Goal: Find specific page/section: Find specific page/section

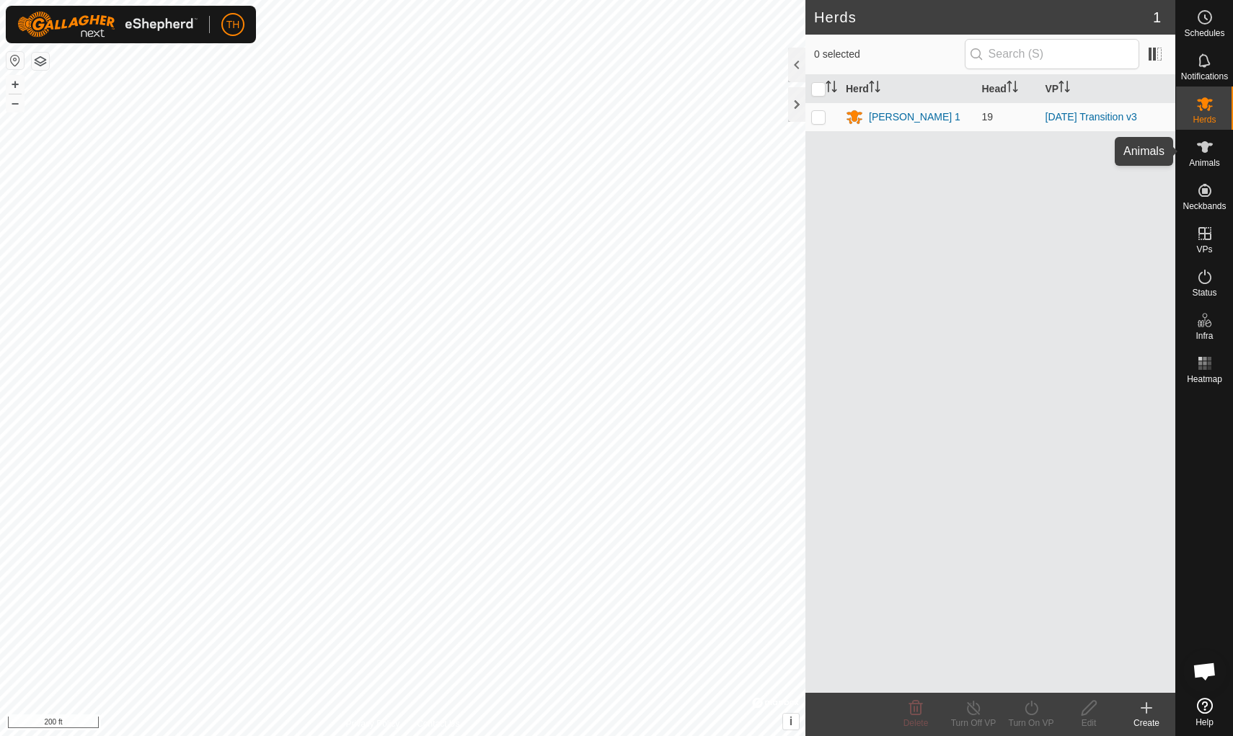
click at [954, 147] on icon at bounding box center [1205, 147] width 16 height 12
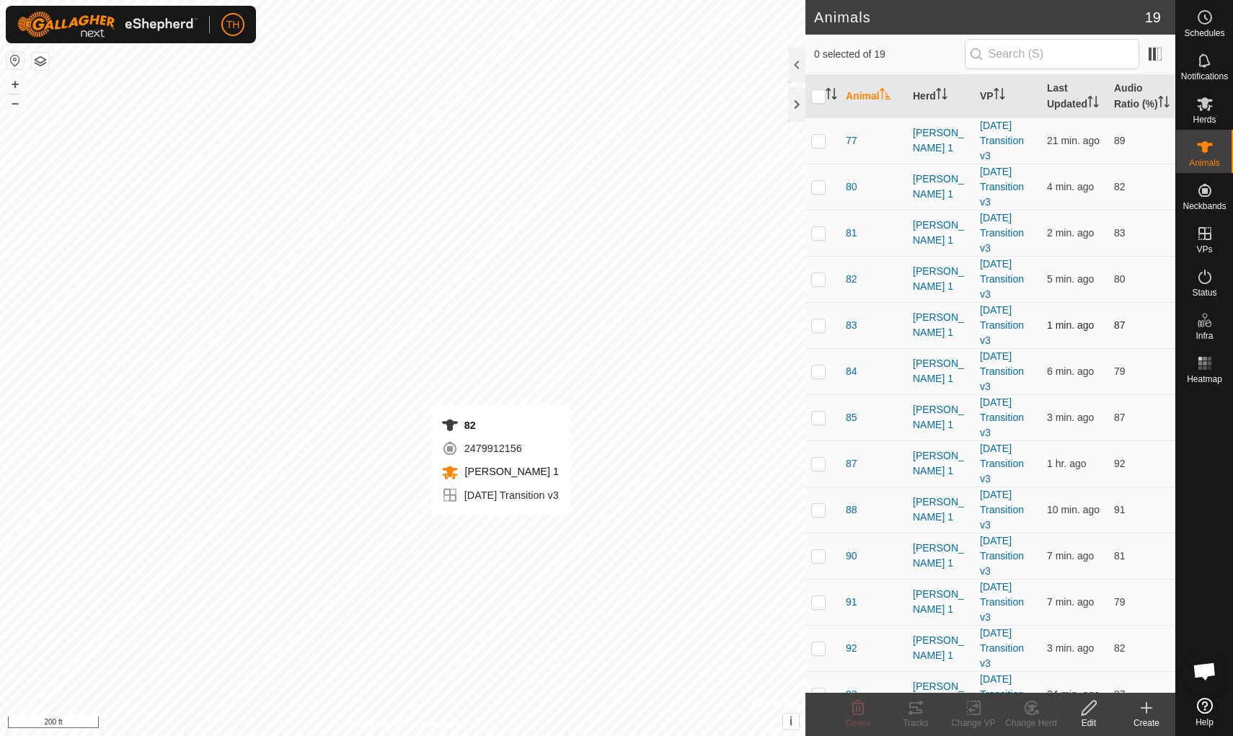
checkbox input "true"
click at [917, 639] on icon at bounding box center [915, 708] width 13 height 12
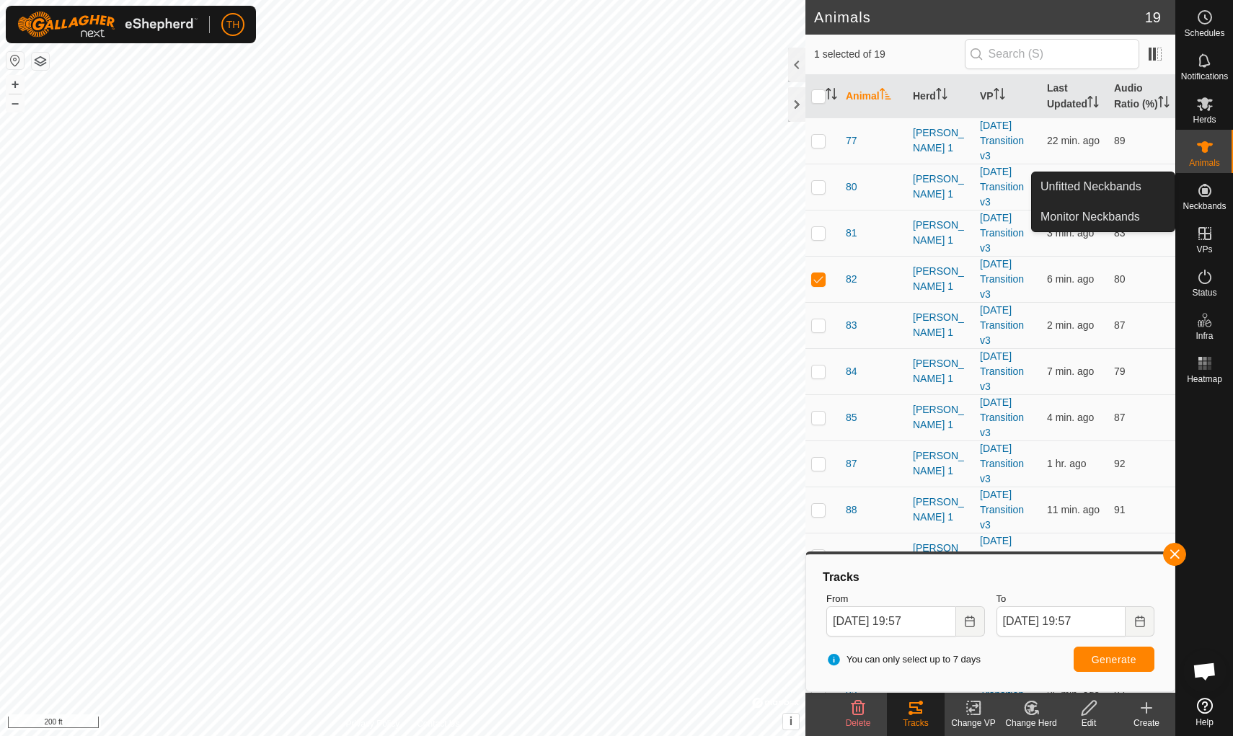
click at [954, 198] on icon at bounding box center [1204, 190] width 17 height 17
click at [954, 185] on span "Unfitted Neckbands" at bounding box center [1090, 186] width 101 height 17
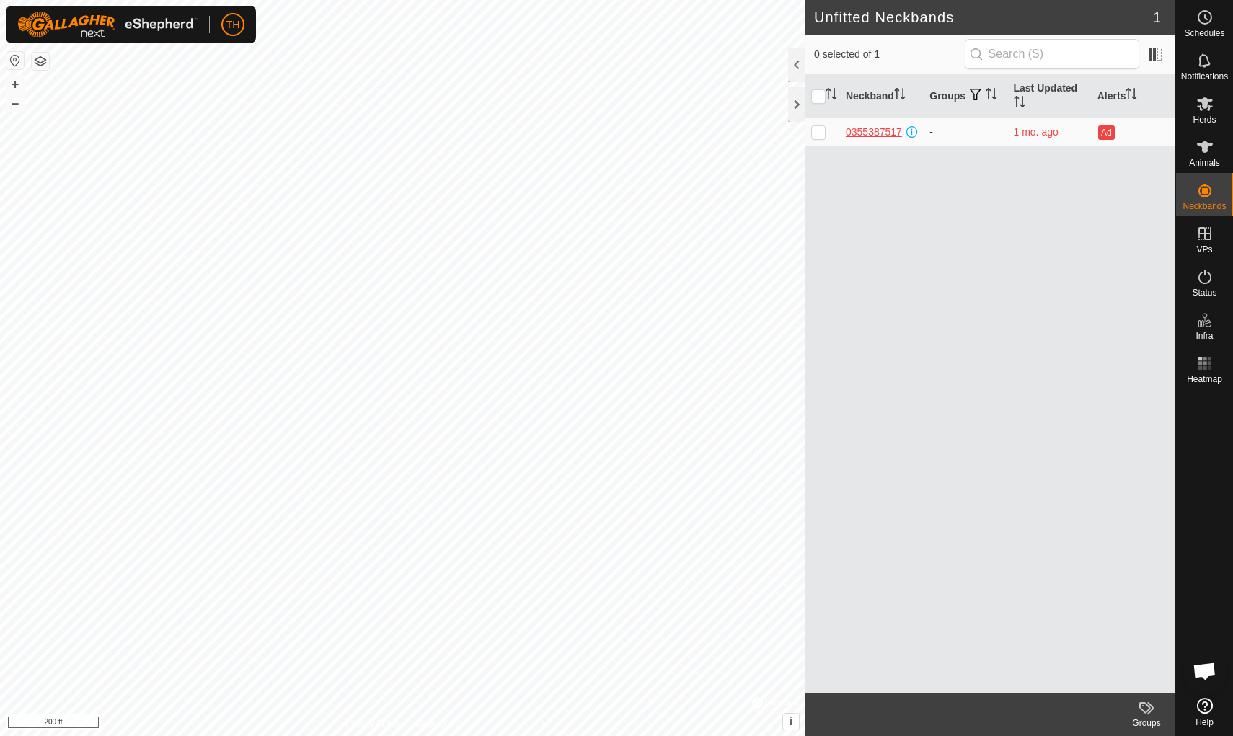
click at [880, 132] on div "0355387517" at bounding box center [874, 132] width 56 height 15
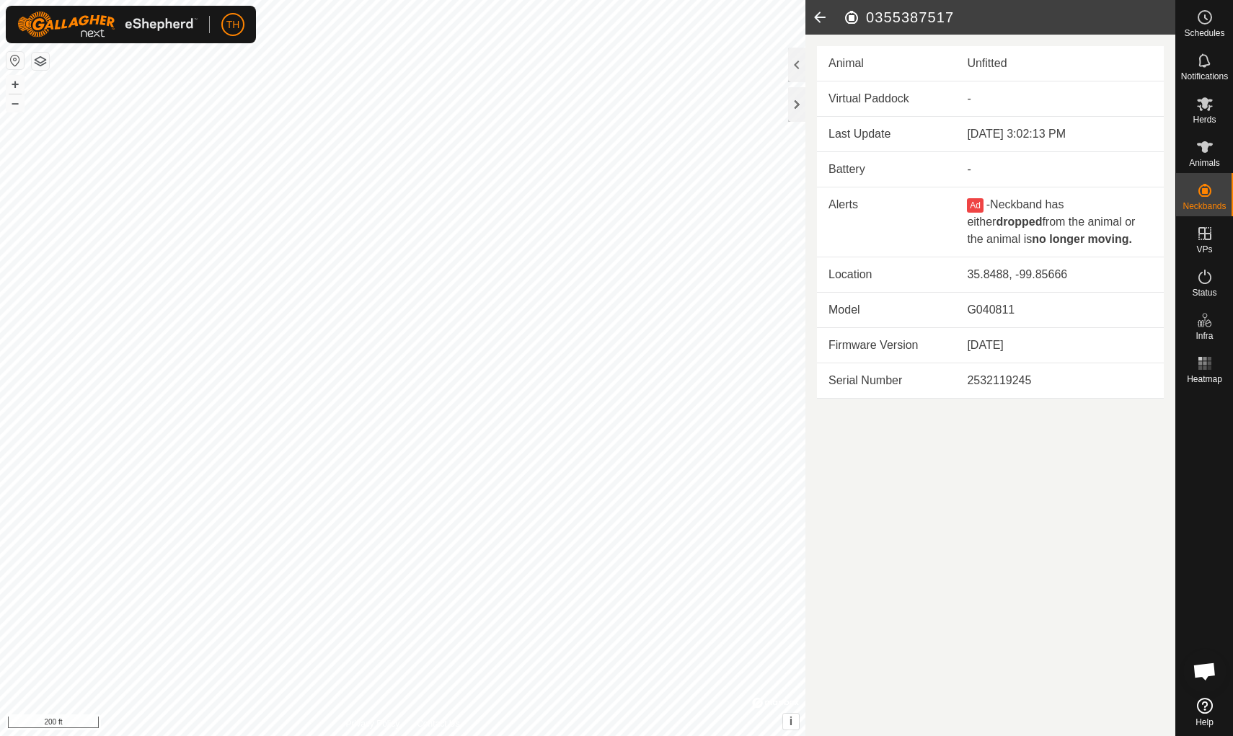
click at [816, 24] on icon at bounding box center [819, 17] width 29 height 35
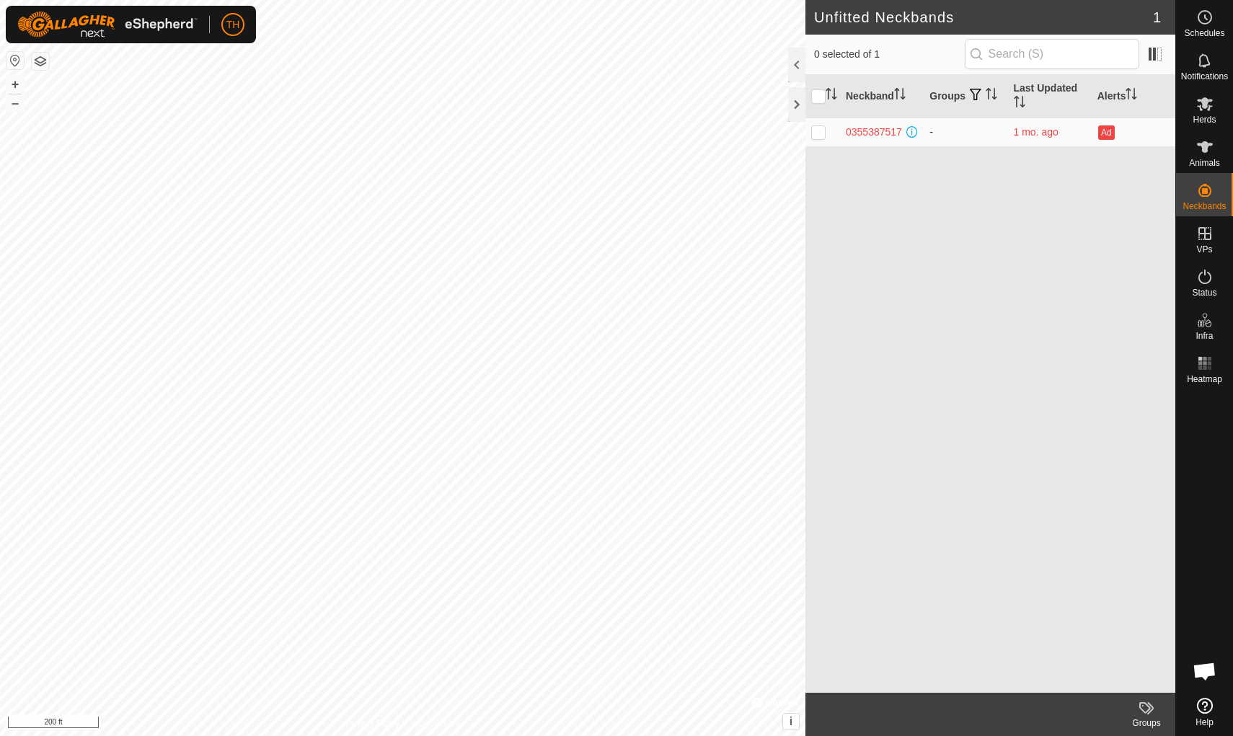
click at [816, 132] on p-checkbox at bounding box center [818, 132] width 14 height 12
checkbox input "true"
click at [816, 132] on p-checkbox at bounding box center [818, 132] width 14 height 12
checkbox input "false"
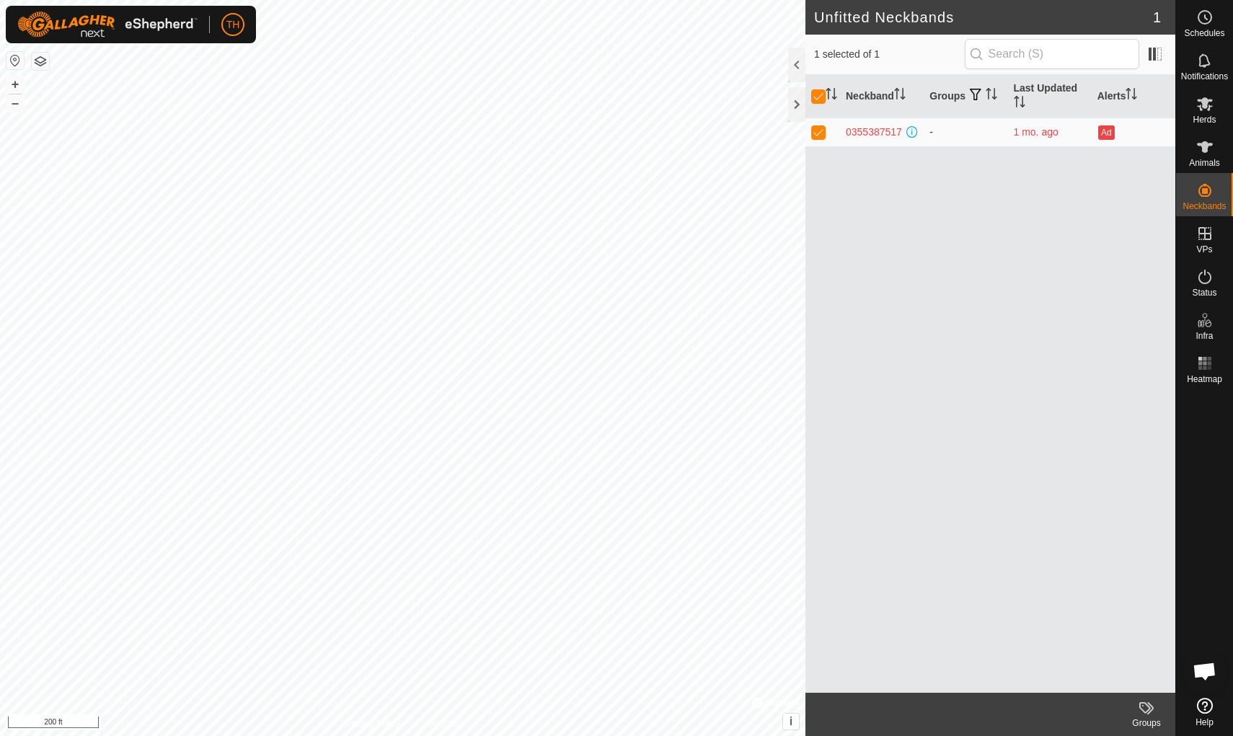
checkbox input "false"
click at [954, 108] on icon at bounding box center [1205, 104] width 16 height 14
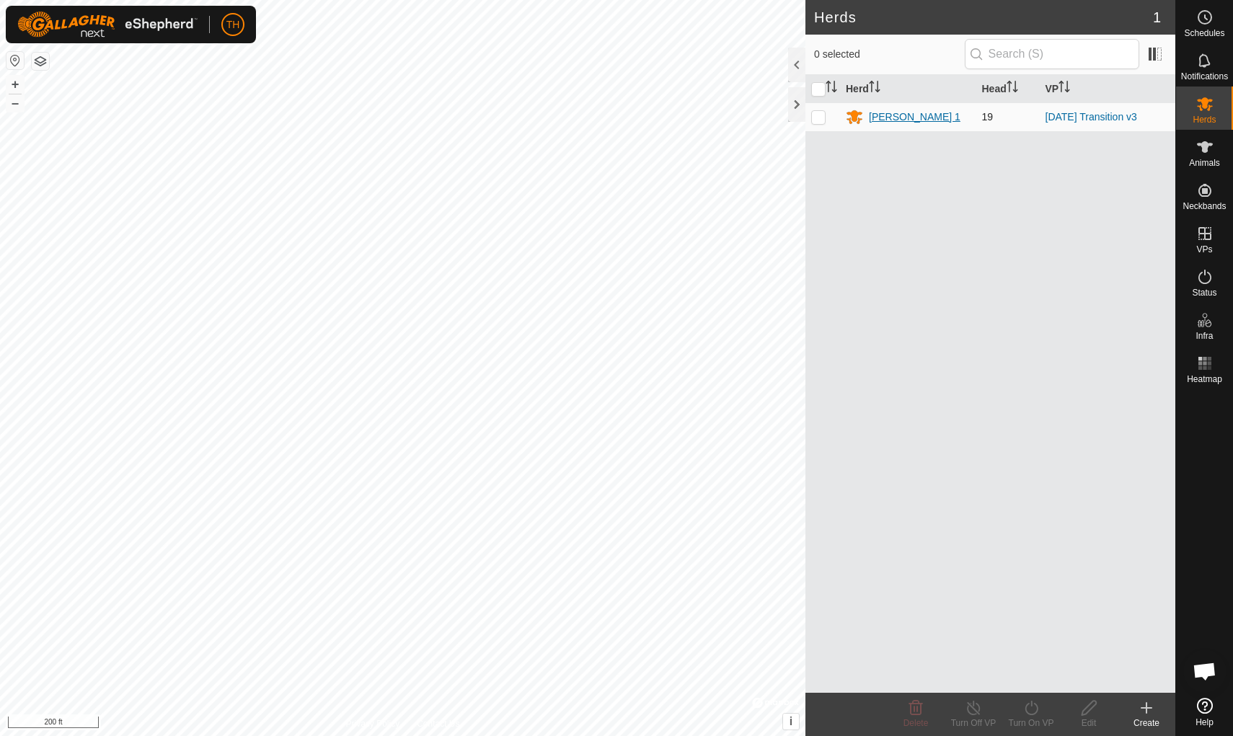
click at [889, 114] on div "[PERSON_NAME] 1" at bounding box center [915, 117] width 92 height 15
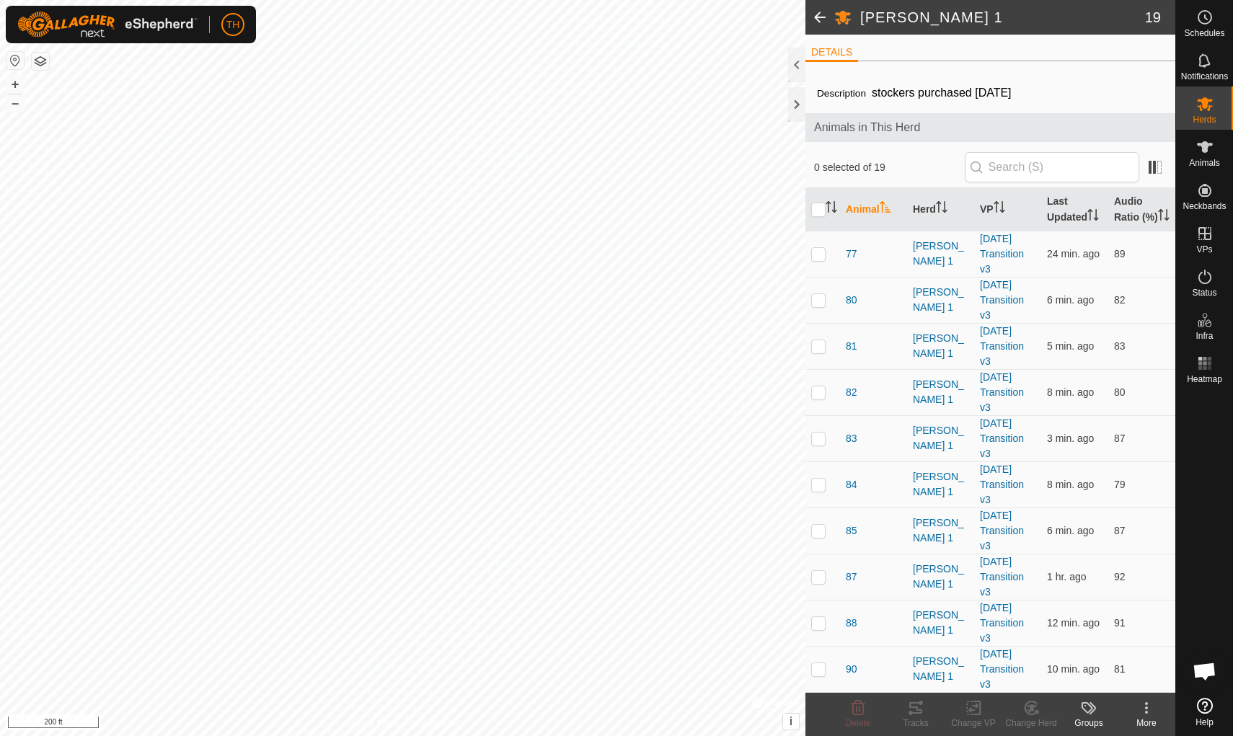
click at [954, 639] on div "More" at bounding box center [1146, 723] width 58 height 13
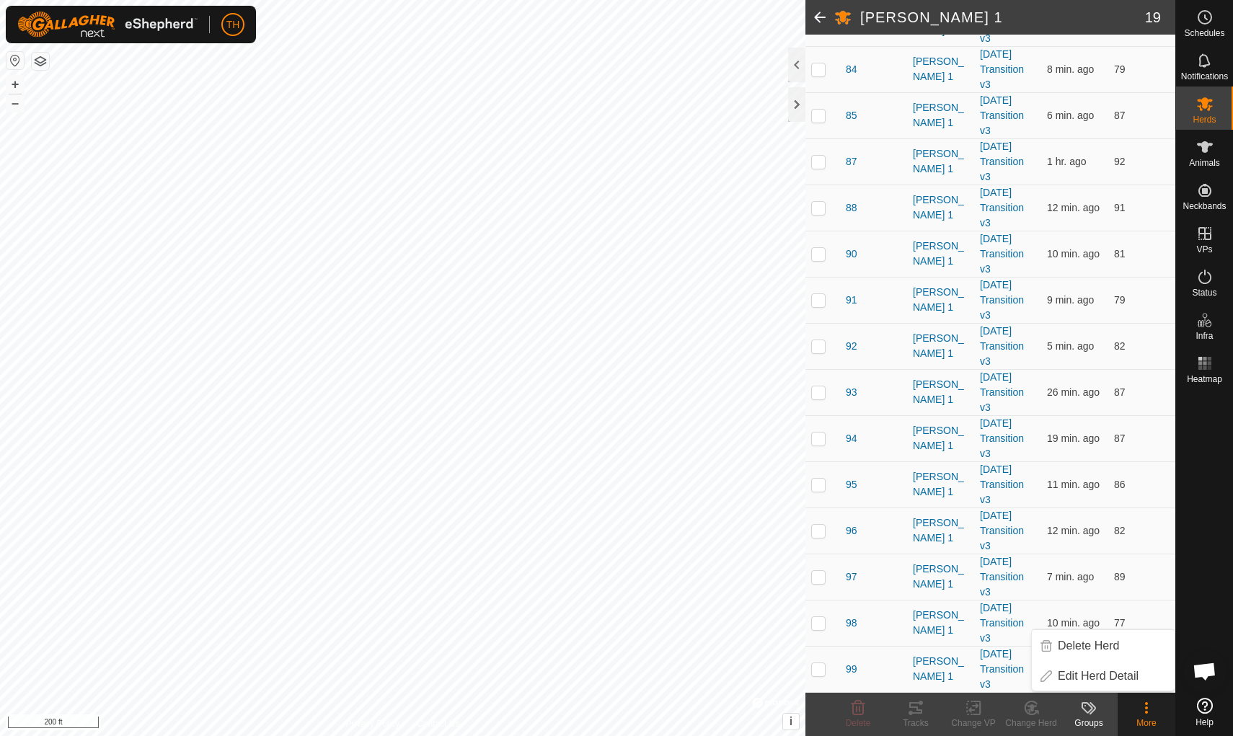
click at [954, 639] on icon at bounding box center [1146, 707] width 17 height 17
click at [954, 534] on div at bounding box center [1204, 540] width 57 height 303
click at [954, 149] on icon at bounding box center [1205, 147] width 16 height 12
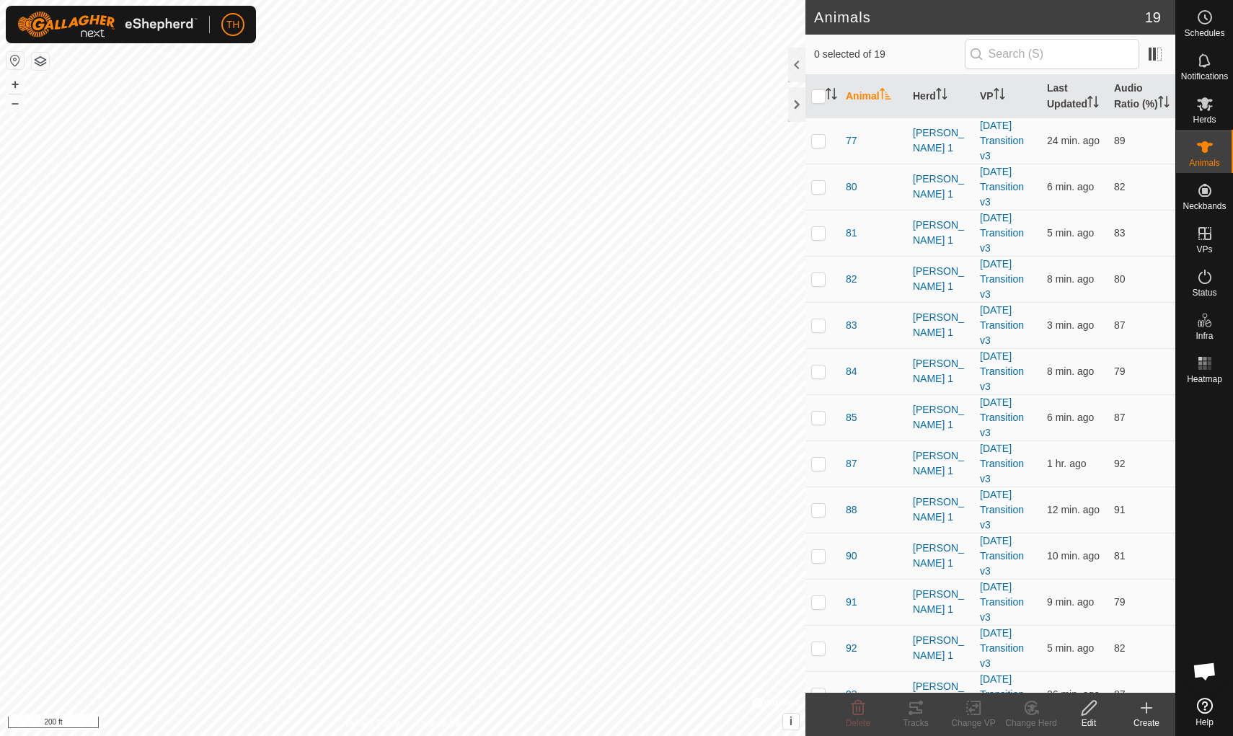
click at [954, 639] on icon at bounding box center [1146, 707] width 17 height 17
click at [954, 528] on div at bounding box center [1204, 540] width 57 height 303
